Goal: Task Accomplishment & Management: Manage account settings

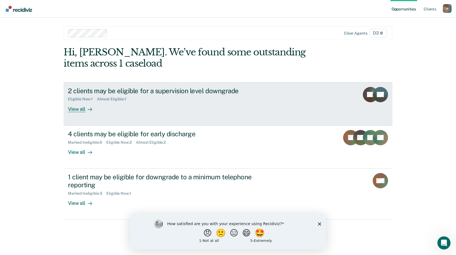
click at [78, 108] on div "View all" at bounding box center [83, 106] width 31 height 11
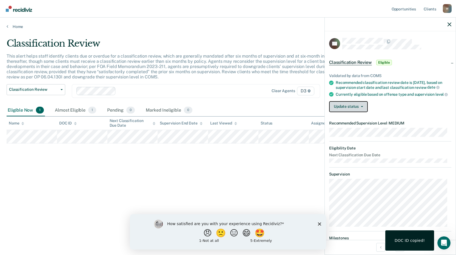
click at [351, 112] on button "Update status" at bounding box center [348, 106] width 39 height 11
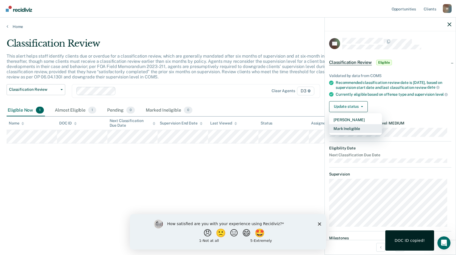
click at [348, 132] on button "Mark Ineligible" at bounding box center [355, 128] width 53 height 9
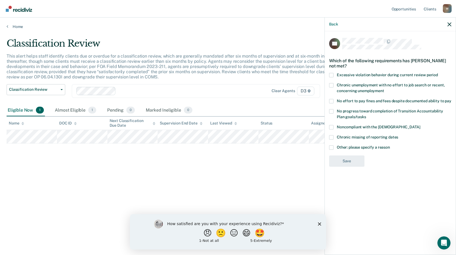
click at [331, 73] on span at bounding box center [331, 75] width 4 height 4
click at [438, 73] on input "Excessive violation behavior during current review period" at bounding box center [438, 73] width 0 height 0
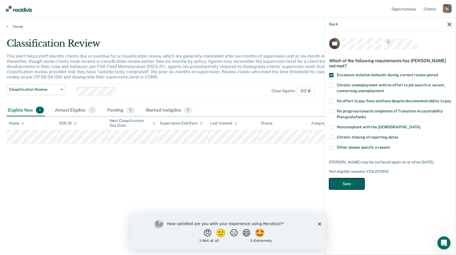
click at [344, 182] on button "Save" at bounding box center [346, 183] width 35 height 11
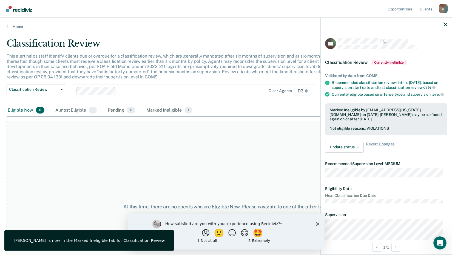
click at [317, 224] on polygon "Close survey" at bounding box center [317, 223] width 3 height 3
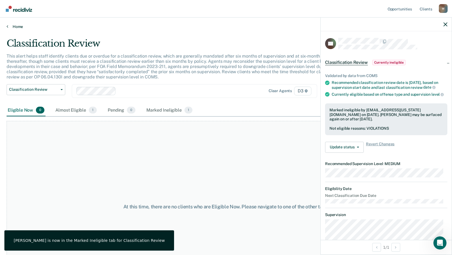
click at [13, 27] on link "Home" at bounding box center [226, 26] width 439 height 5
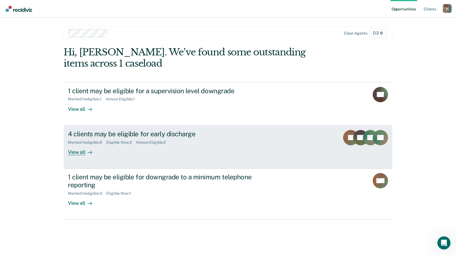
click at [82, 152] on div "View all" at bounding box center [83, 149] width 31 height 11
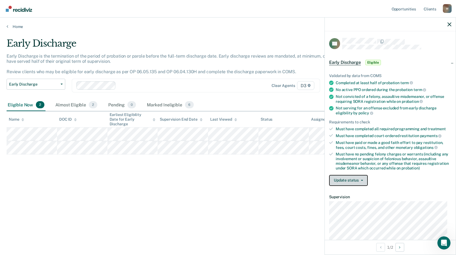
click at [347, 182] on button "Update status" at bounding box center [348, 180] width 39 height 11
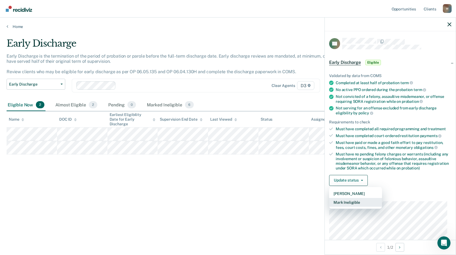
click at [348, 202] on button "Mark Ineligible" at bounding box center [355, 202] width 53 height 9
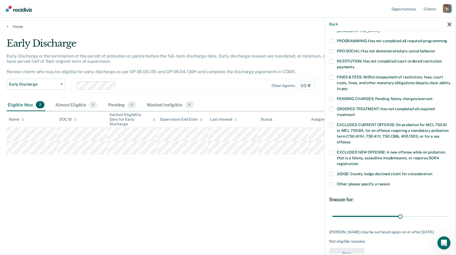
scroll to position [133, 0]
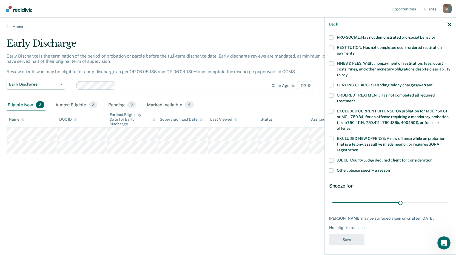
click at [333, 168] on span at bounding box center [331, 170] width 4 height 4
click at [390, 168] on input "Other: please specify a reason" at bounding box center [390, 168] width 0 height 0
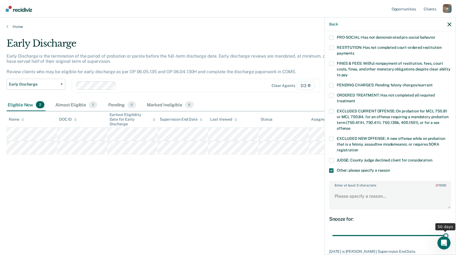
drag, startPoint x: 399, startPoint y: 230, endPoint x: 446, endPoint y: 228, distance: 46.6
type input "50"
click at [446, 231] on input "range" at bounding box center [391, 236] width 116 height 10
click at [352, 192] on textarea "Enter at least 3 characters 0 / 1600" at bounding box center [390, 199] width 121 height 20
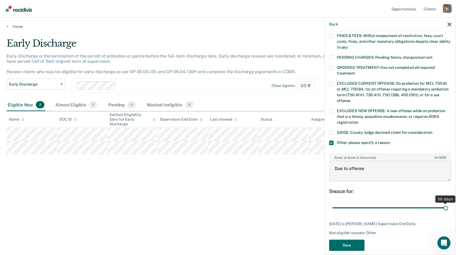
scroll to position [161, 0]
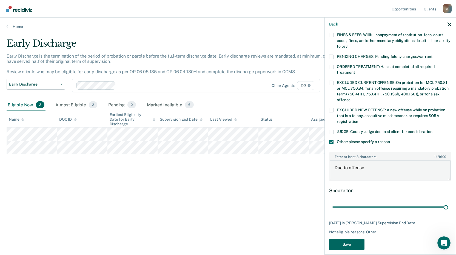
type textarea "Due to offense"
click at [352, 240] on button "Save" at bounding box center [346, 244] width 35 height 11
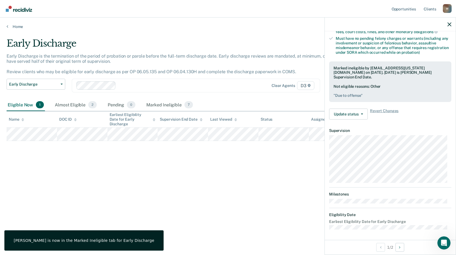
scroll to position [118, 0]
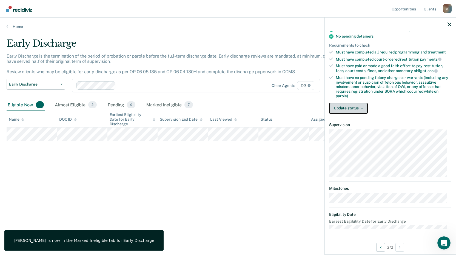
click at [342, 106] on button "Update status" at bounding box center [348, 108] width 39 height 11
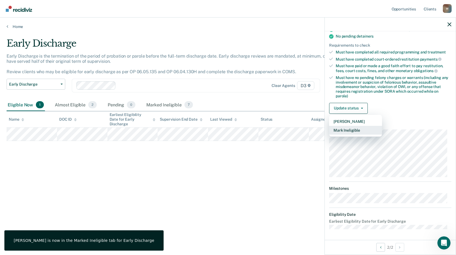
click at [345, 130] on button "Mark Ineligible" at bounding box center [355, 130] width 53 height 9
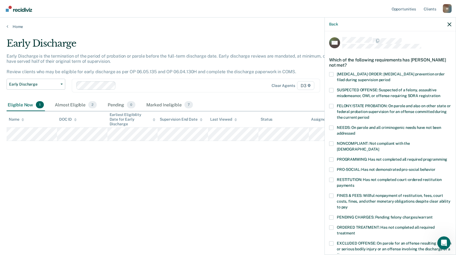
scroll to position [0, 0]
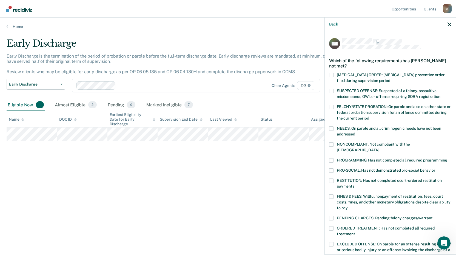
click at [330, 106] on span at bounding box center [331, 107] width 4 height 4
click at [369, 116] on input "FELONY/STATE PROBATION: On parole and also on other state or federal probation …" at bounding box center [369, 116] width 0 height 0
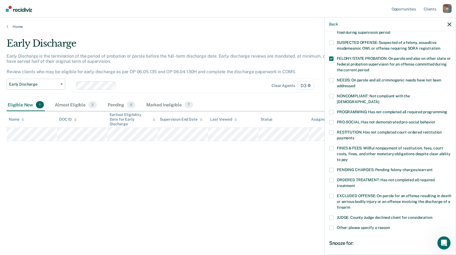
scroll to position [101, 0]
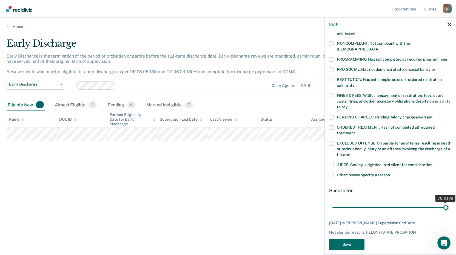
drag, startPoint x: 375, startPoint y: 201, endPoint x: 457, endPoint y: 209, distance: 81.8
type input "78"
click at [448, 209] on input "range" at bounding box center [391, 207] width 116 height 10
click at [346, 239] on button "Save" at bounding box center [346, 244] width 35 height 11
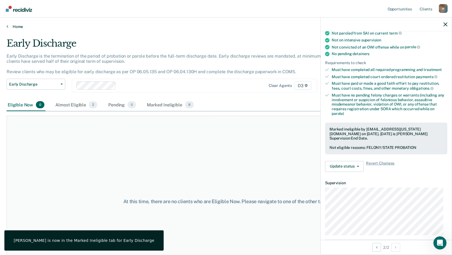
click at [12, 27] on link "Home" at bounding box center [226, 26] width 439 height 5
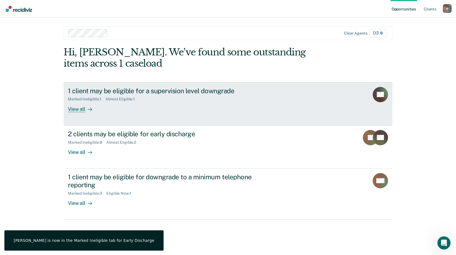
click at [78, 110] on div "View all" at bounding box center [83, 106] width 31 height 11
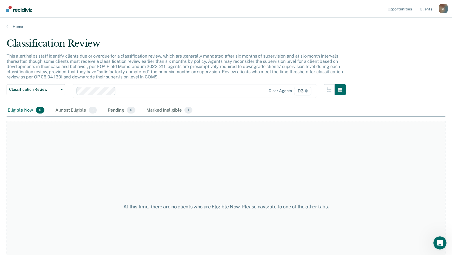
click at [78, 110] on div "Almost Eligible 1" at bounding box center [76, 110] width 44 height 12
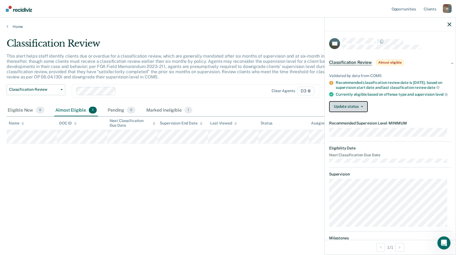
click at [347, 111] on button "Update status" at bounding box center [348, 106] width 39 height 11
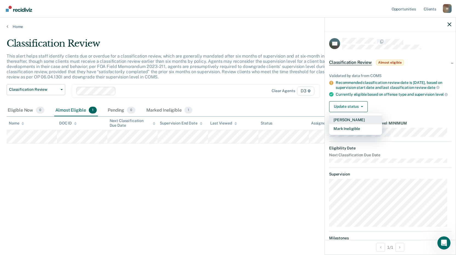
click at [349, 124] on button "[PERSON_NAME]" at bounding box center [355, 119] width 53 height 9
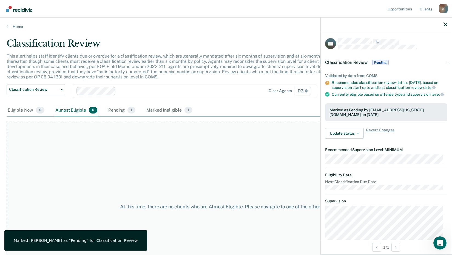
drag, startPoint x: 120, startPoint y: 137, endPoint x: 21, endPoint y: 46, distance: 134.5
click at [120, 137] on div "At this time, there are no clients who are Almost Eligible. Please navigate to …" at bounding box center [226, 207] width 439 height 172
click at [16, 25] on link "Home" at bounding box center [226, 26] width 439 height 5
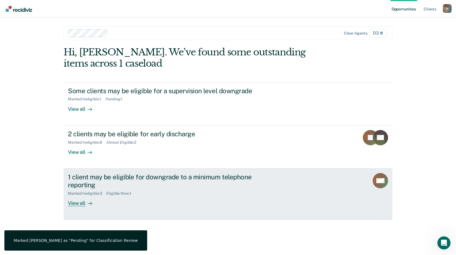
click at [78, 203] on div "View all" at bounding box center [83, 200] width 31 height 11
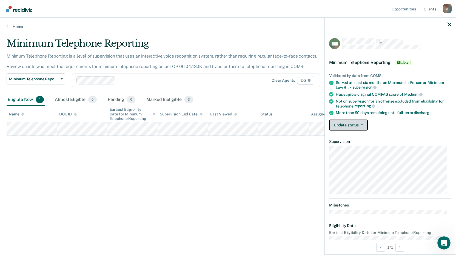
click at [348, 122] on button "Update status" at bounding box center [348, 125] width 39 height 11
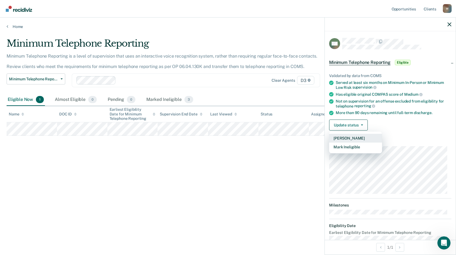
click at [350, 137] on button "[PERSON_NAME]" at bounding box center [355, 138] width 53 height 9
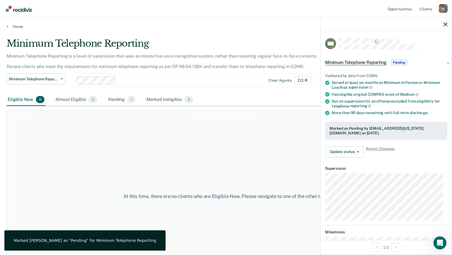
click at [171, 147] on div "At this time, there are no clients who are Eligible Now. Please navigate to one…" at bounding box center [226, 196] width 439 height 172
click at [10, 24] on link "Home" at bounding box center [226, 26] width 439 height 5
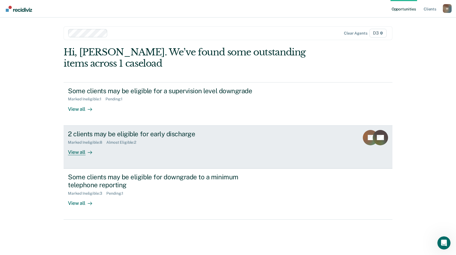
click at [78, 153] on div "View all" at bounding box center [83, 149] width 31 height 11
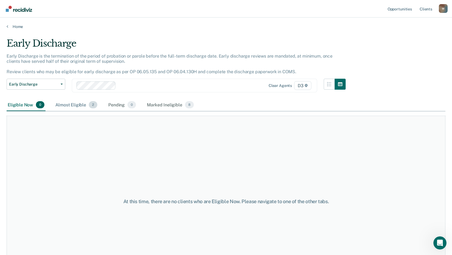
click at [83, 107] on div "Almost Eligible 2" at bounding box center [76, 105] width 44 height 12
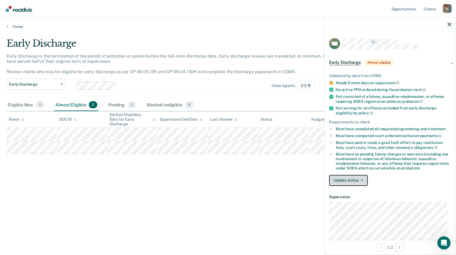
click at [350, 183] on button "Update status" at bounding box center [348, 180] width 39 height 11
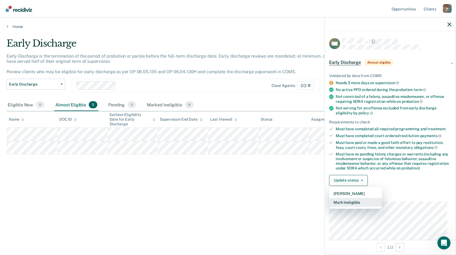
click at [356, 202] on button "Mark Ineligible" at bounding box center [355, 202] width 53 height 9
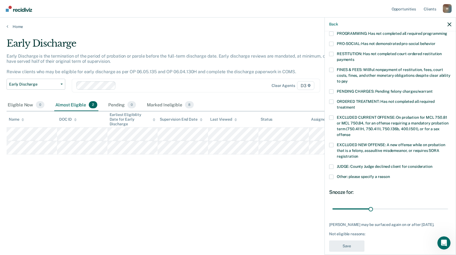
scroll to position [128, 0]
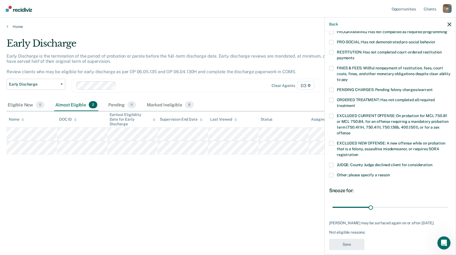
click at [331, 163] on span at bounding box center [331, 165] width 4 height 4
click at [433, 163] on input "JUDGE: County Judge declined client for consideration" at bounding box center [433, 163] width 0 height 0
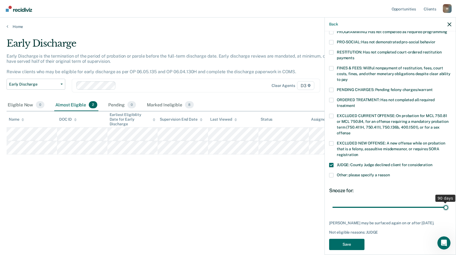
drag, startPoint x: 368, startPoint y: 202, endPoint x: 458, endPoint y: 203, distance: 90.2
type input "90"
click at [448, 203] on input "range" at bounding box center [391, 207] width 116 height 10
click at [360, 239] on button "Save" at bounding box center [346, 244] width 35 height 11
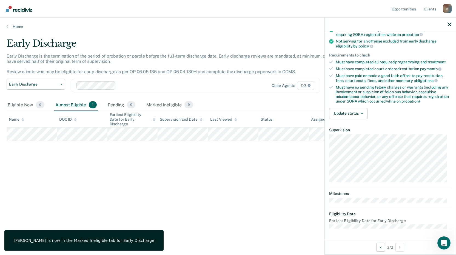
scroll to position [78, 0]
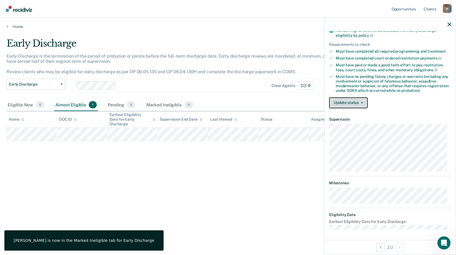
click at [341, 103] on button "Update status" at bounding box center [348, 102] width 39 height 11
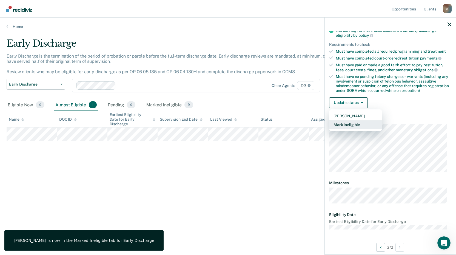
click at [349, 123] on button "Mark Ineligible" at bounding box center [355, 124] width 53 height 9
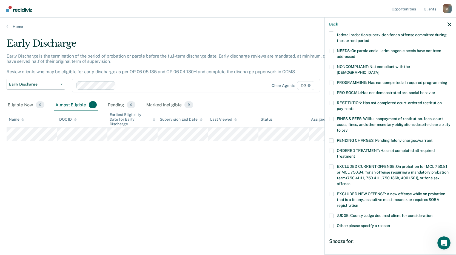
click at [331, 117] on span at bounding box center [331, 119] width 4 height 4
click at [348, 128] on input "FINES & FEES: Willful nonpayment of restitution, fees, court costs, fines, and …" at bounding box center [348, 128] width 0 height 0
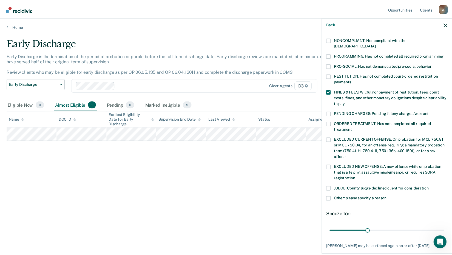
scroll to position [128, 0]
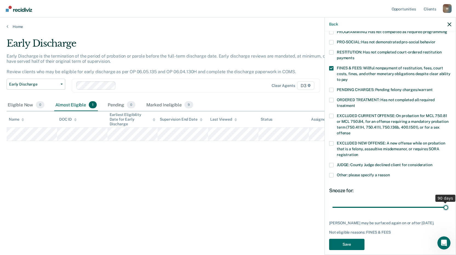
drag, startPoint x: 372, startPoint y: 200, endPoint x: 457, endPoint y: 205, distance: 85.1
type input "90"
click at [448, 205] on input "range" at bounding box center [391, 207] width 116 height 10
click at [354, 240] on button "Save" at bounding box center [346, 244] width 35 height 11
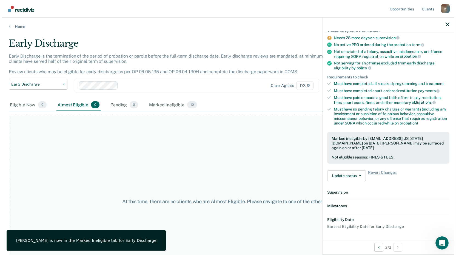
scroll to position [118, 0]
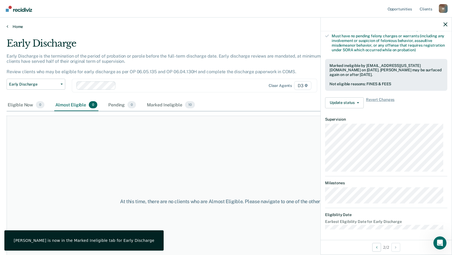
click at [13, 25] on link "Home" at bounding box center [226, 26] width 439 height 5
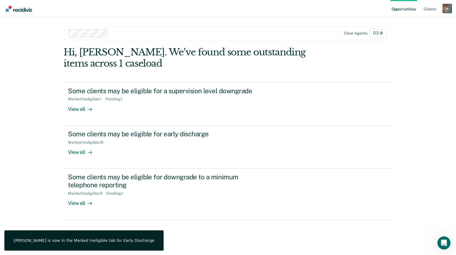
click at [448, 8] on div "W" at bounding box center [447, 8] width 9 height 9
click at [419, 36] on link "Log Out" at bounding box center [425, 36] width 44 height 5
